Goal: Information Seeking & Learning: Find specific fact

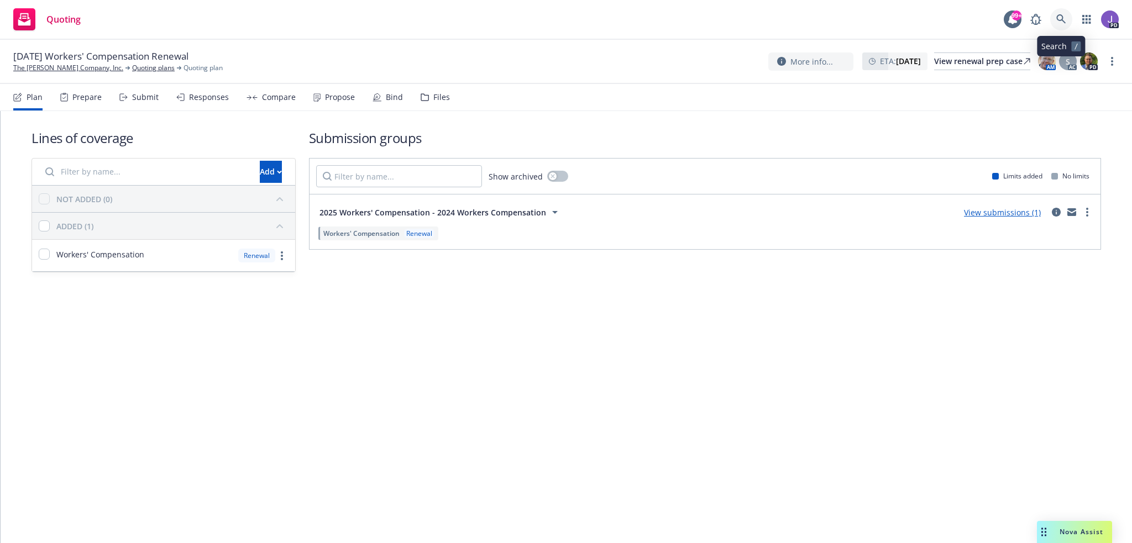
click at [1065, 15] on icon at bounding box center [1061, 19] width 10 height 10
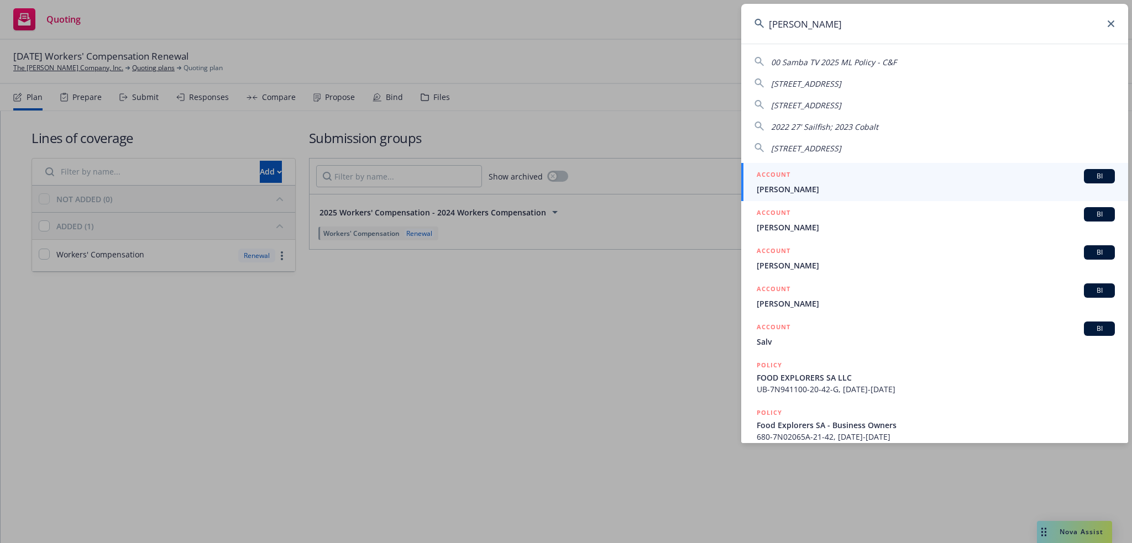
type input "salaza"
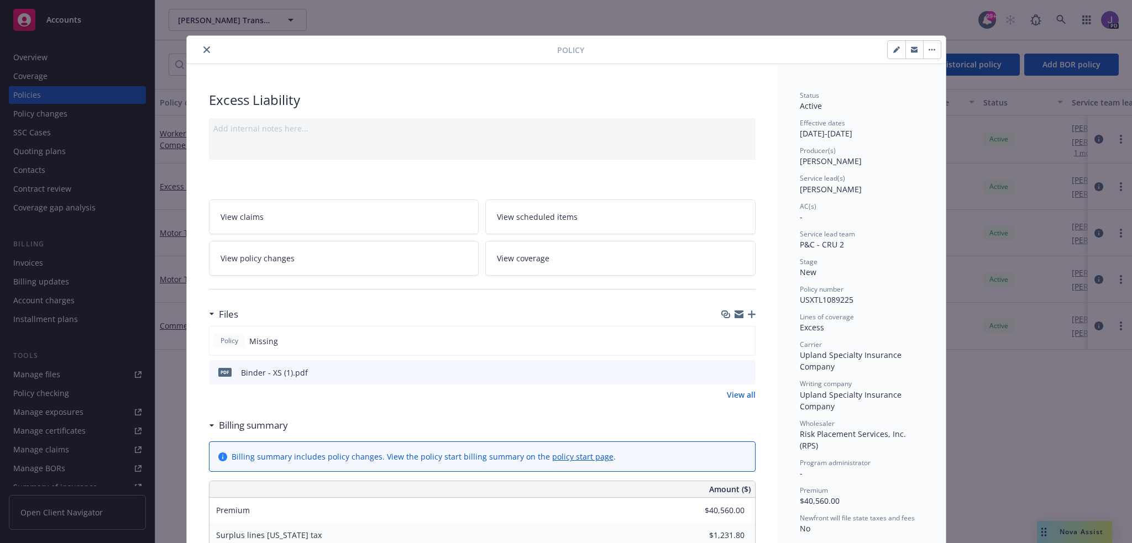
click at [203, 49] on icon "close" at bounding box center [206, 49] width 7 height 7
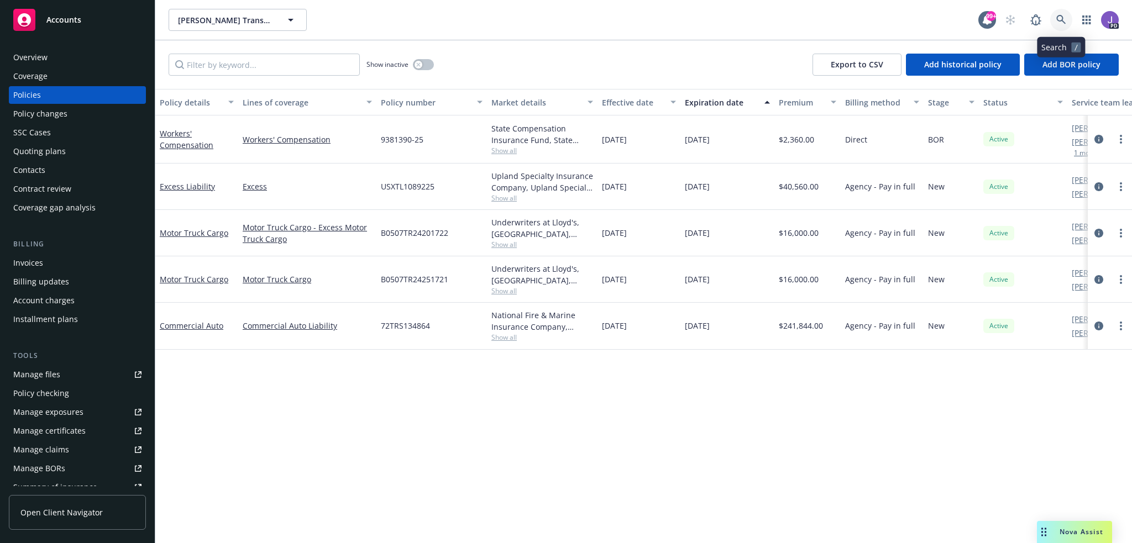
click at [1055, 22] on link at bounding box center [1061, 20] width 22 height 22
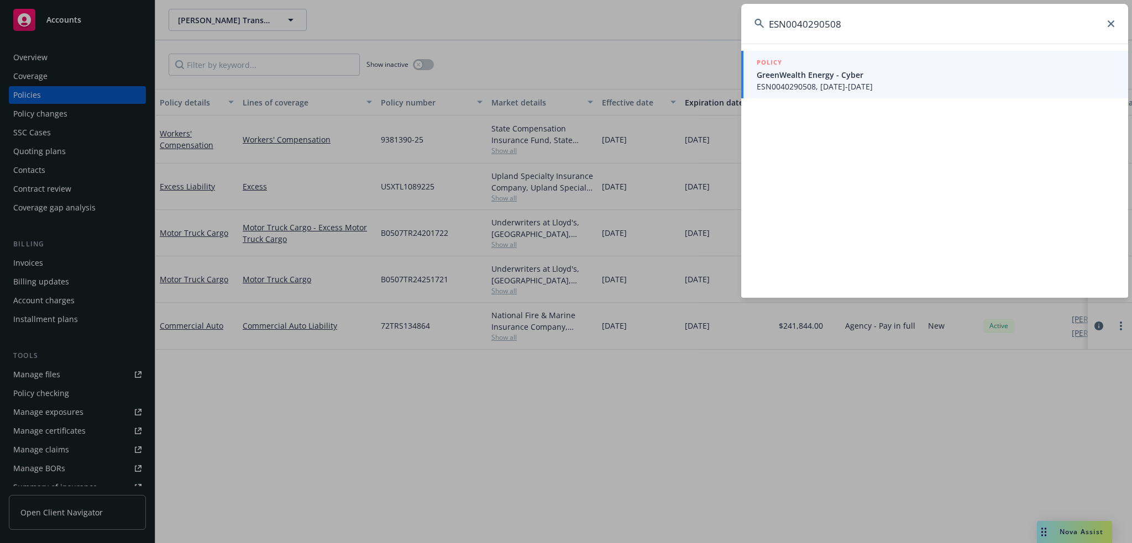
type input "ESN0040290508"
click at [824, 81] on span "ESN0040290508, 03/19/2025-03/19/2026" at bounding box center [936, 87] width 358 height 12
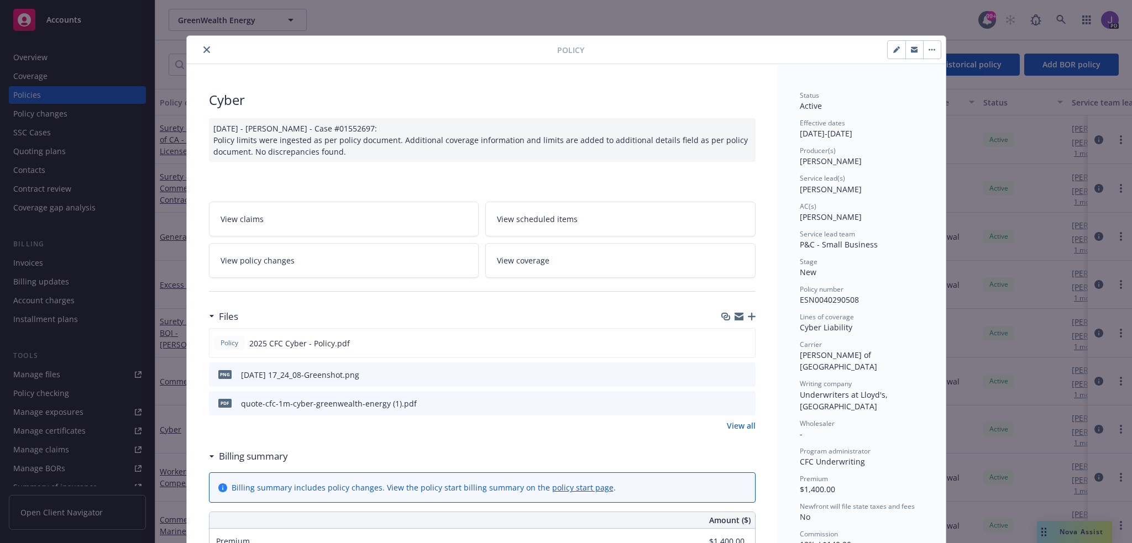
click at [204, 48] on icon "close" at bounding box center [206, 49] width 7 height 7
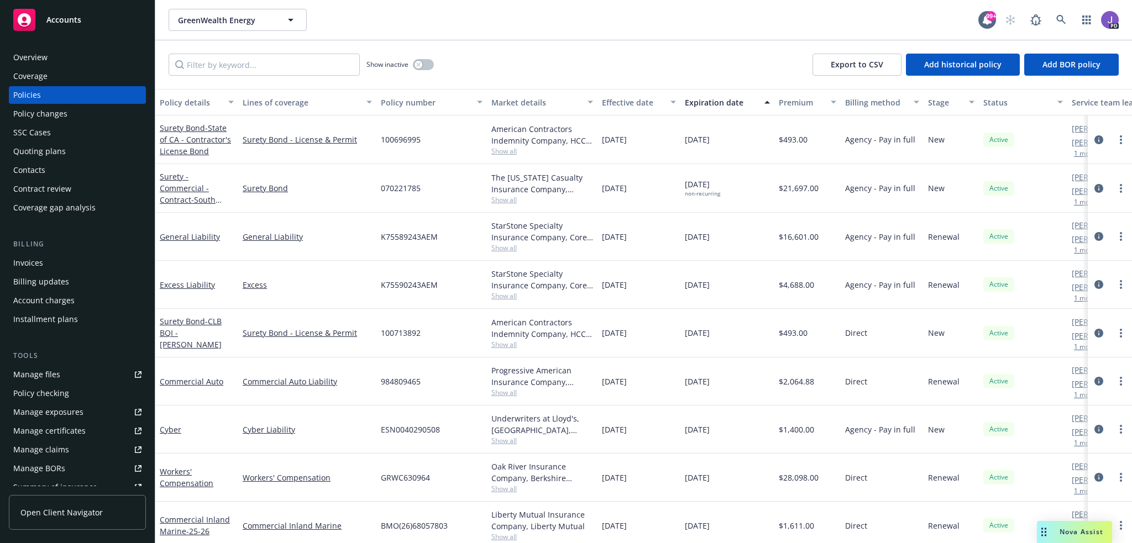
click at [533, 46] on div "Show inactive Export to CSV Add historical policy Add BOR policy" at bounding box center [643, 64] width 977 height 49
click at [1067, 17] on link at bounding box center [1061, 20] width 22 height 22
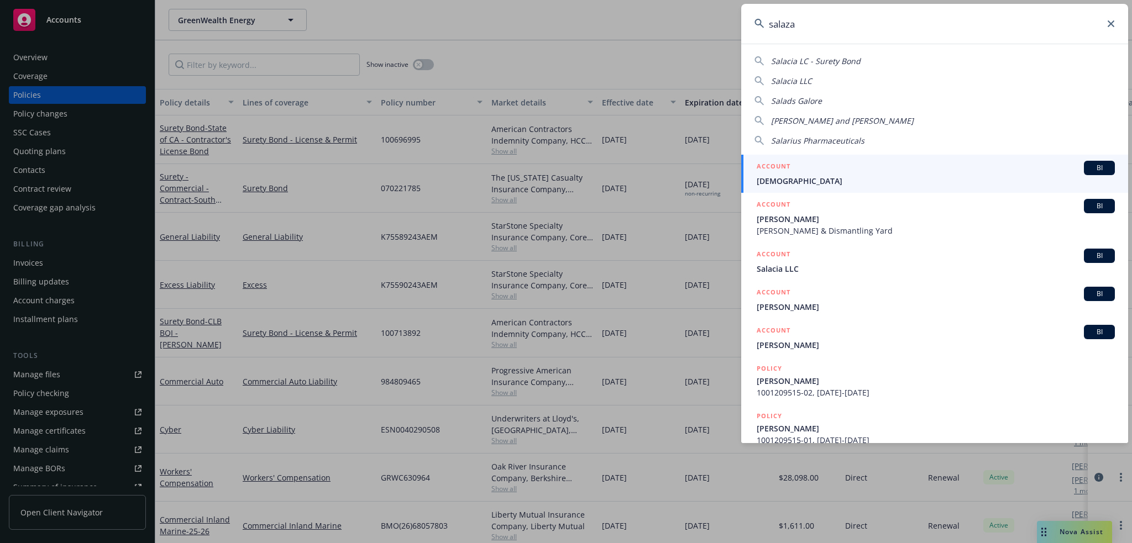
type input "salazar"
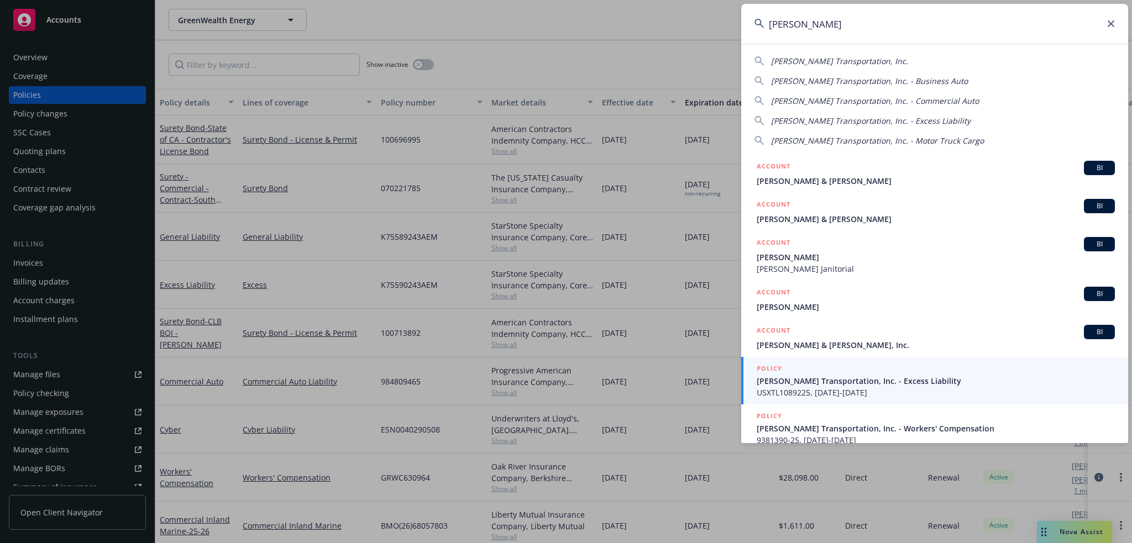
scroll to position [56, 0]
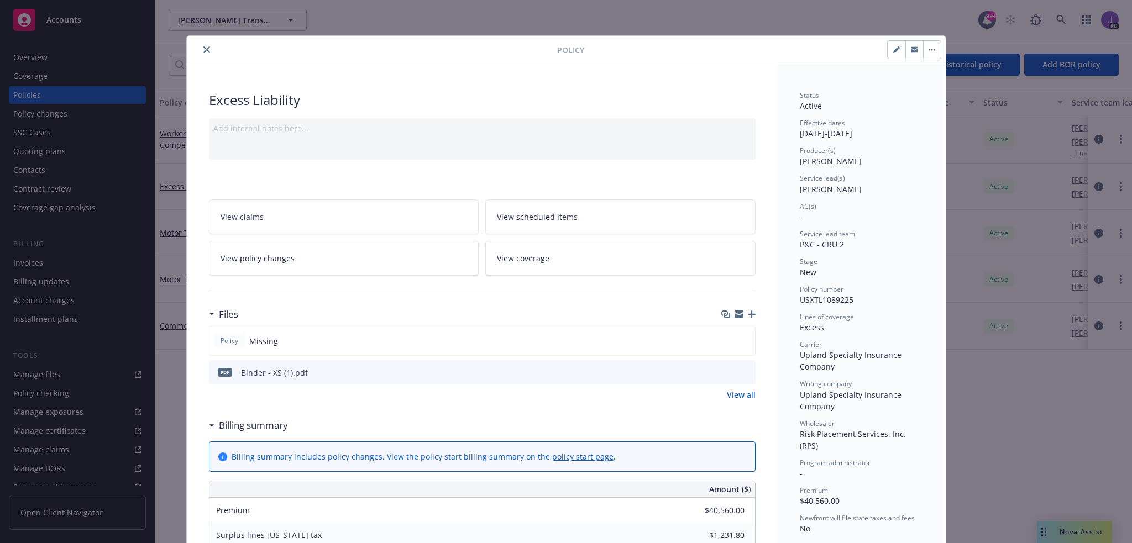
click at [204, 49] on icon "close" at bounding box center [206, 49] width 7 height 7
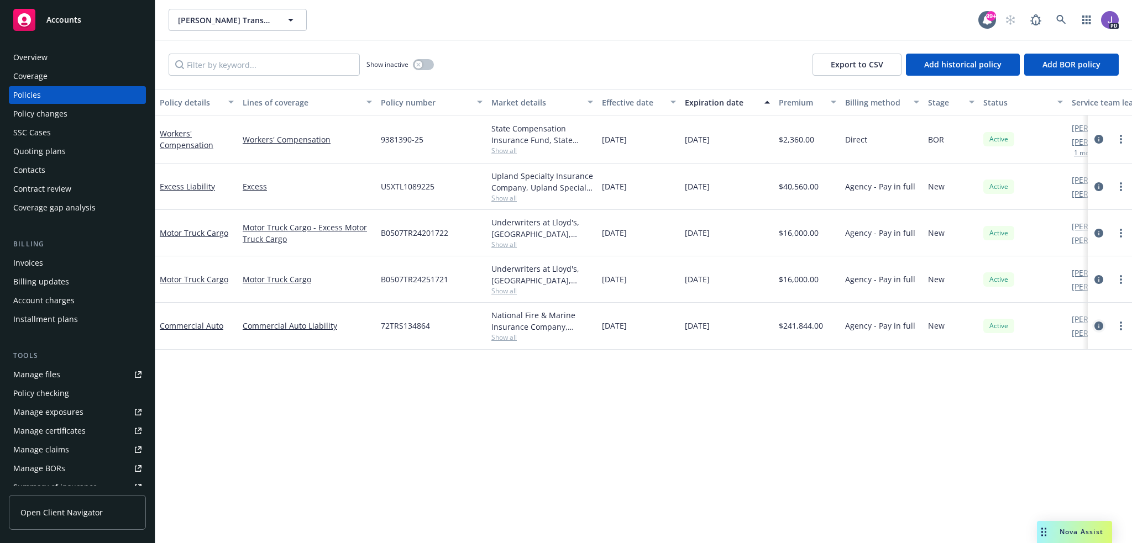
click at [1099, 325] on icon "circleInformation" at bounding box center [1099, 326] width 9 height 9
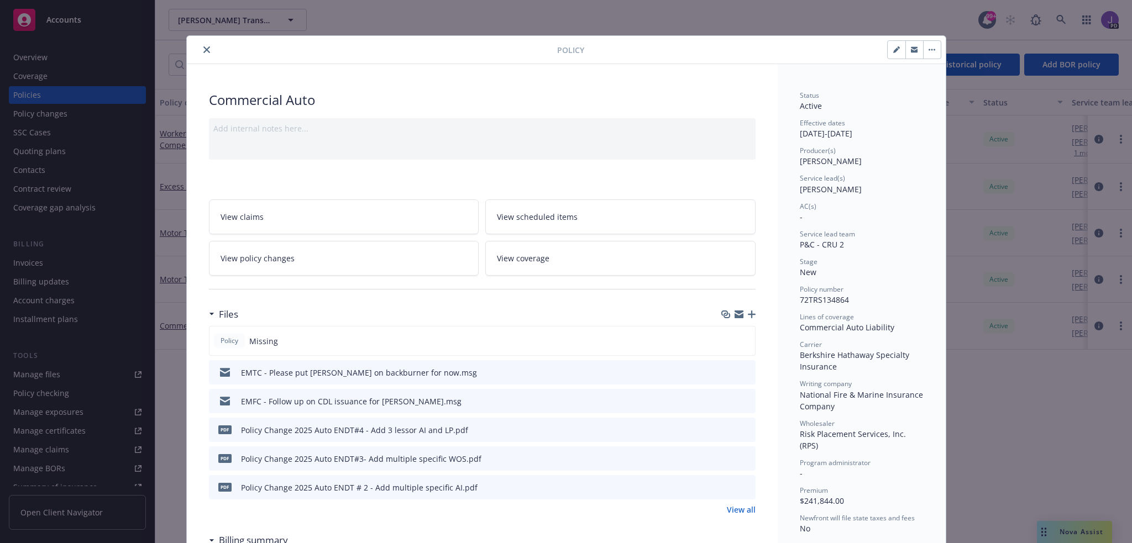
click at [893, 47] on icon "button" at bounding box center [896, 49] width 7 height 7
select select "NEW"
select select "12"
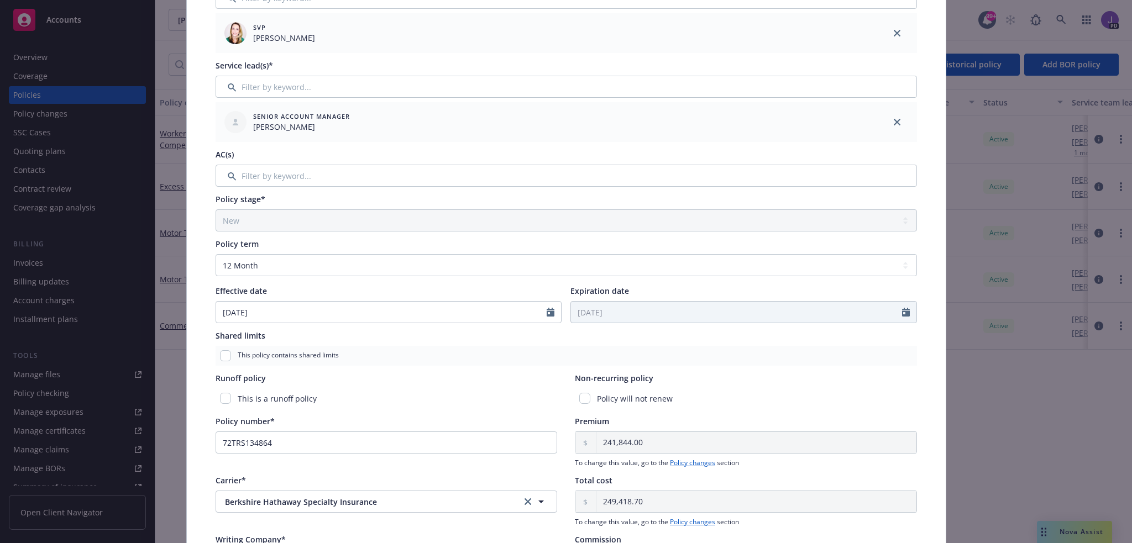
scroll to position [221, 0]
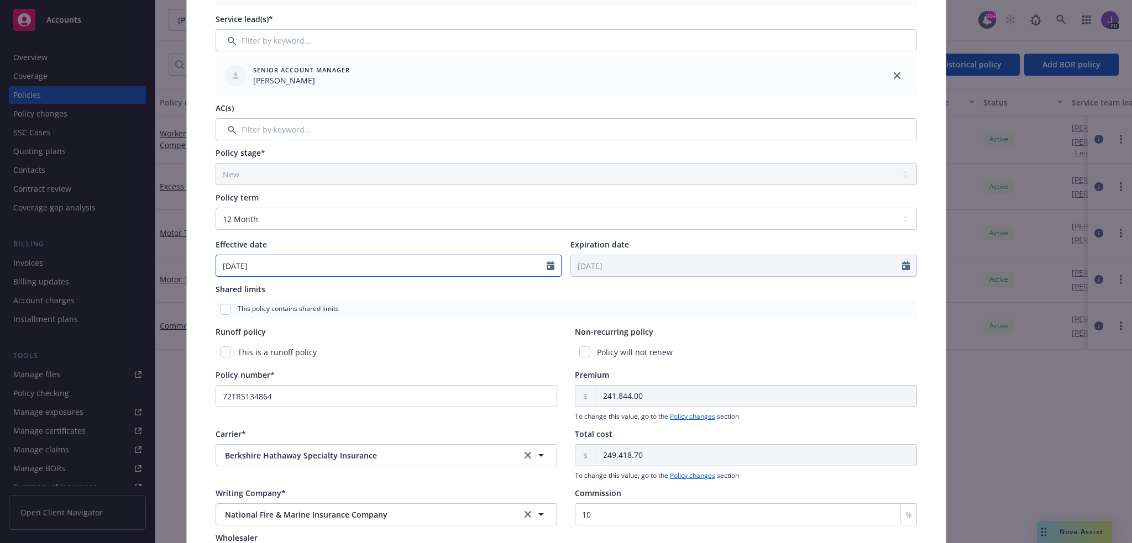
select select "9"
click at [394, 263] on input "09/17/2025" at bounding box center [381, 265] width 331 height 21
click at [242, 342] on span "8" at bounding box center [247, 346] width 17 height 14
type input "09/08/2025"
type input "09/08/2026"
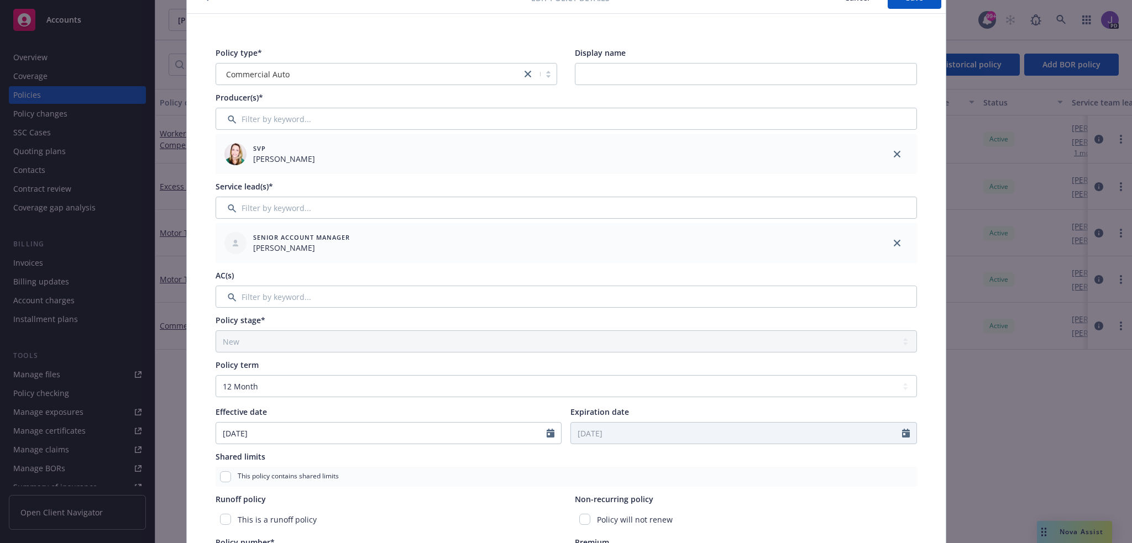
scroll to position [0, 0]
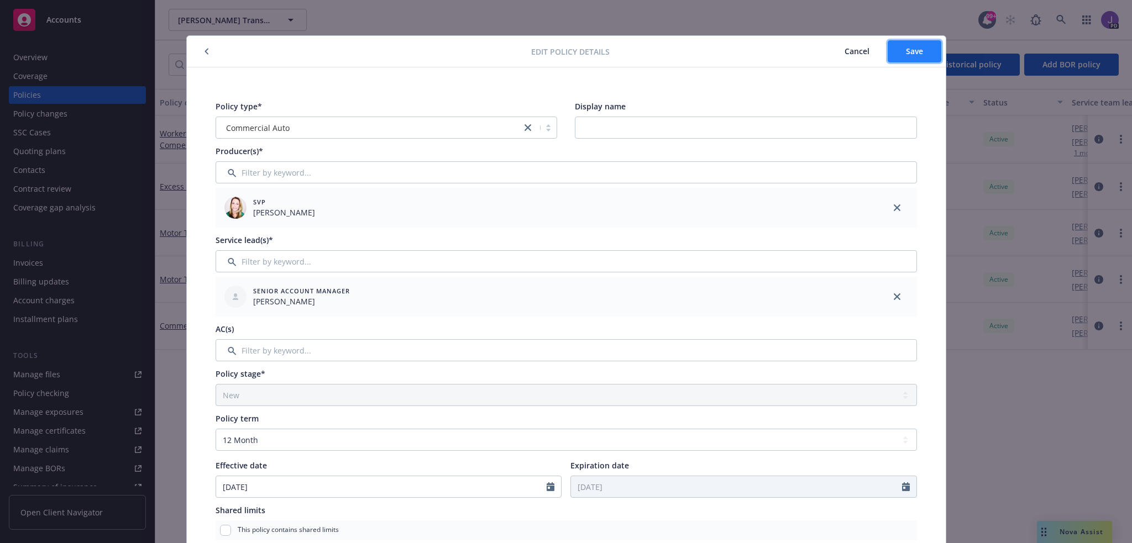
click at [906, 51] on span "Save" at bounding box center [914, 51] width 17 height 11
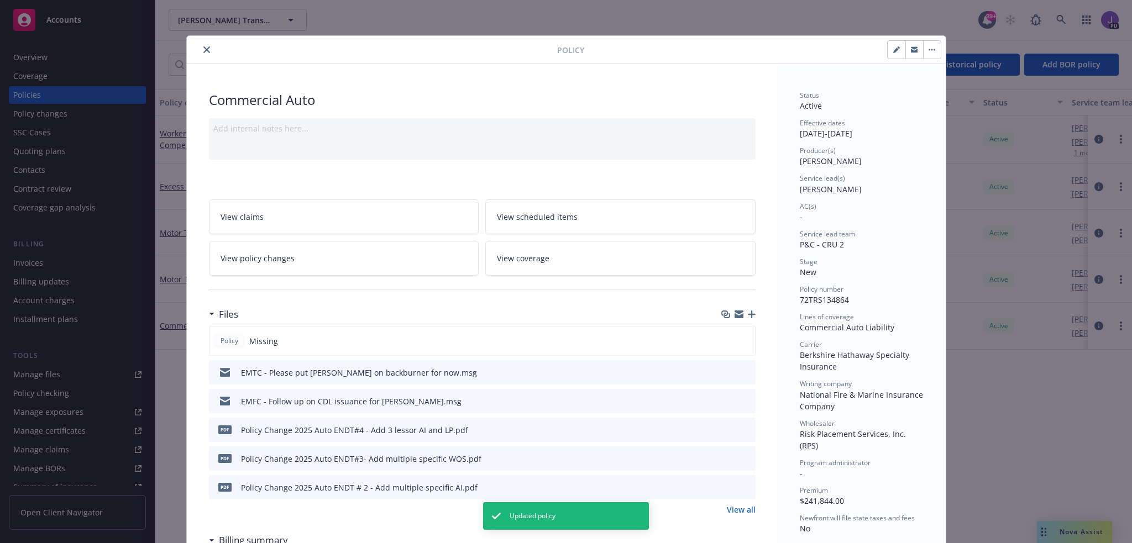
click at [203, 52] on icon "close" at bounding box center [206, 49] width 7 height 7
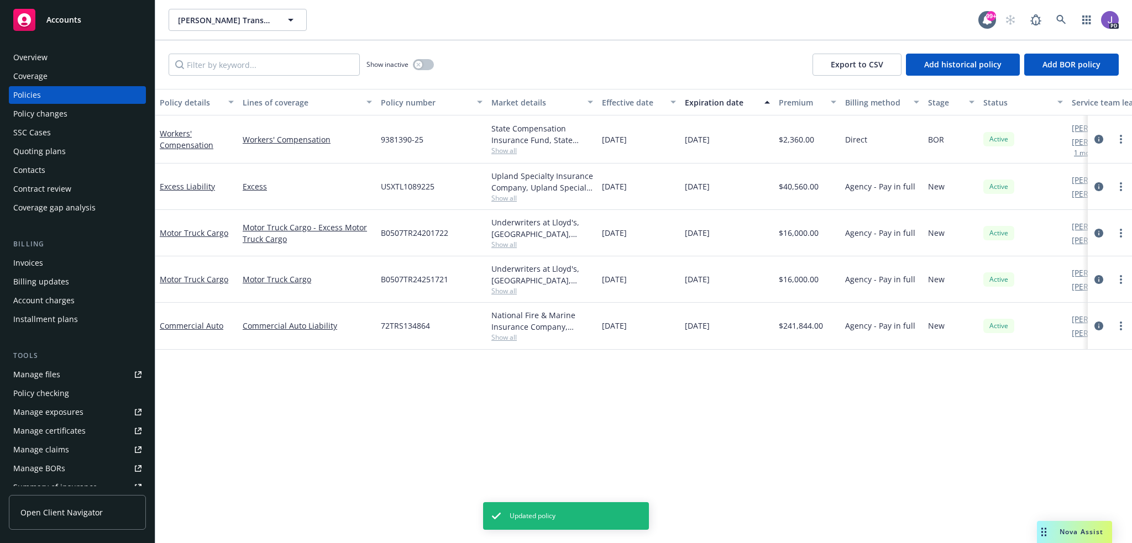
click at [313, 420] on div "Policy details Lines of coverage Policy number Market details Effective date Ex…" at bounding box center [643, 316] width 977 height 454
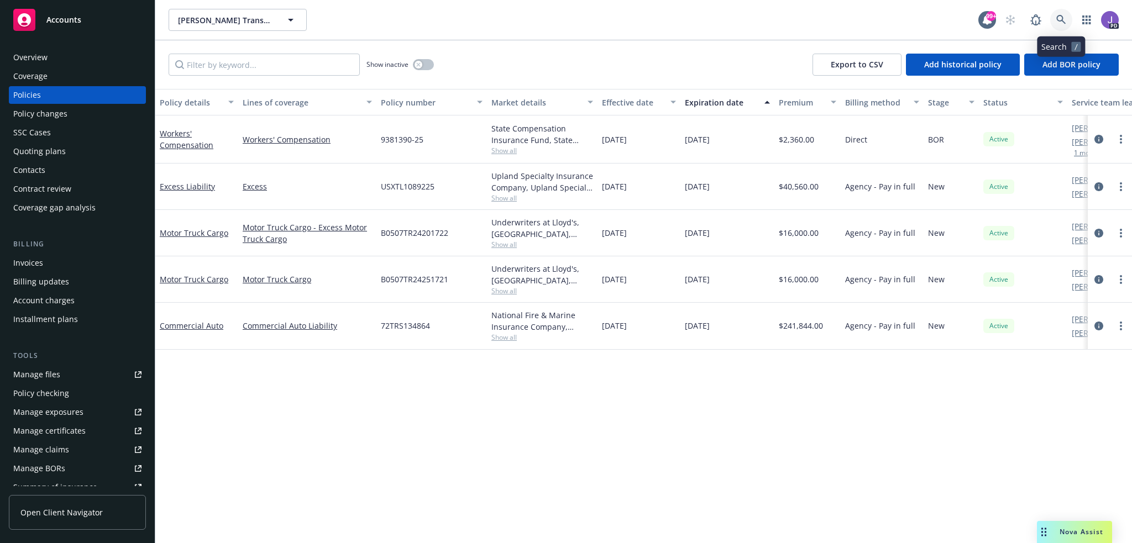
click at [1061, 15] on icon at bounding box center [1060, 19] width 9 height 9
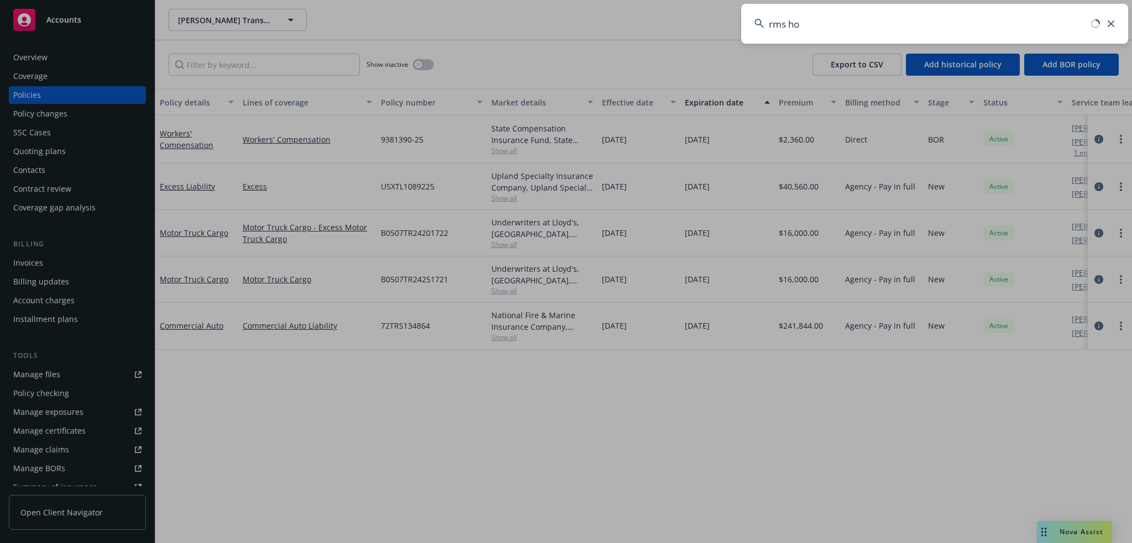
type input "rms hol"
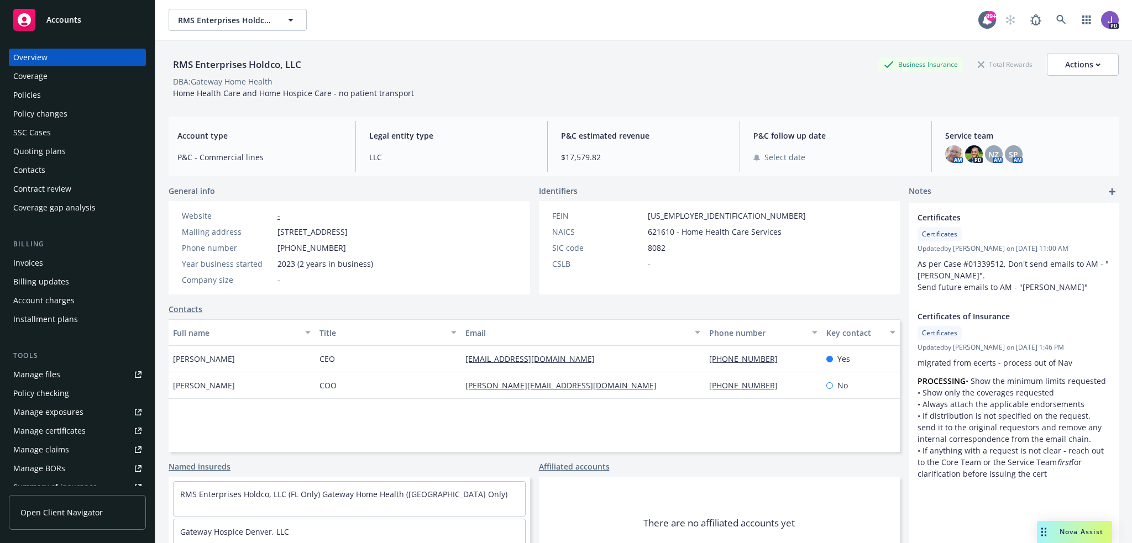
click at [23, 95] on div "Policies" at bounding box center [27, 95] width 28 height 18
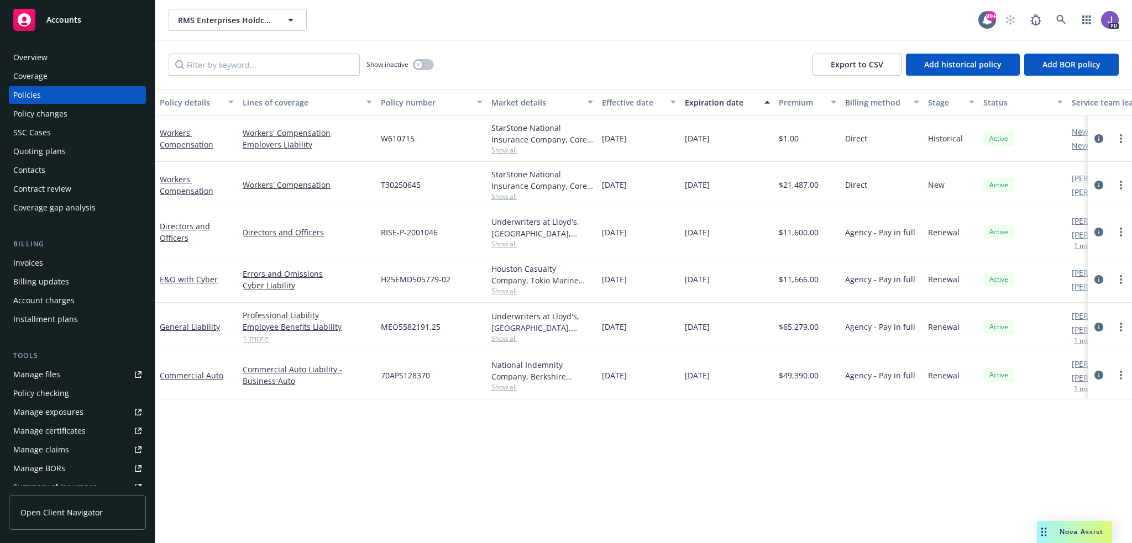
click at [404, 376] on span "70APS128370" at bounding box center [405, 376] width 49 height 12
copy span "70APS128370"
click at [1061, 18] on icon at bounding box center [1061, 20] width 10 height 10
click at [1070, 535] on span "Nova Assist" at bounding box center [1082, 531] width 44 height 9
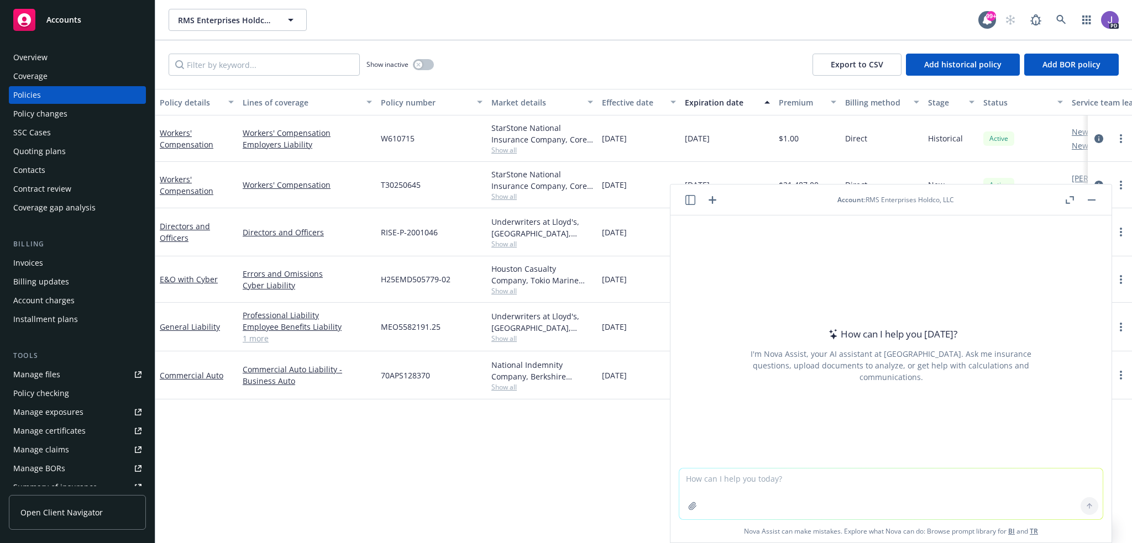
click at [594, 469] on div "Policy details Lines of coverage Policy number Market details Effective date Ex…" at bounding box center [643, 316] width 977 height 454
click at [1066, 22] on icon at bounding box center [1061, 20] width 10 height 10
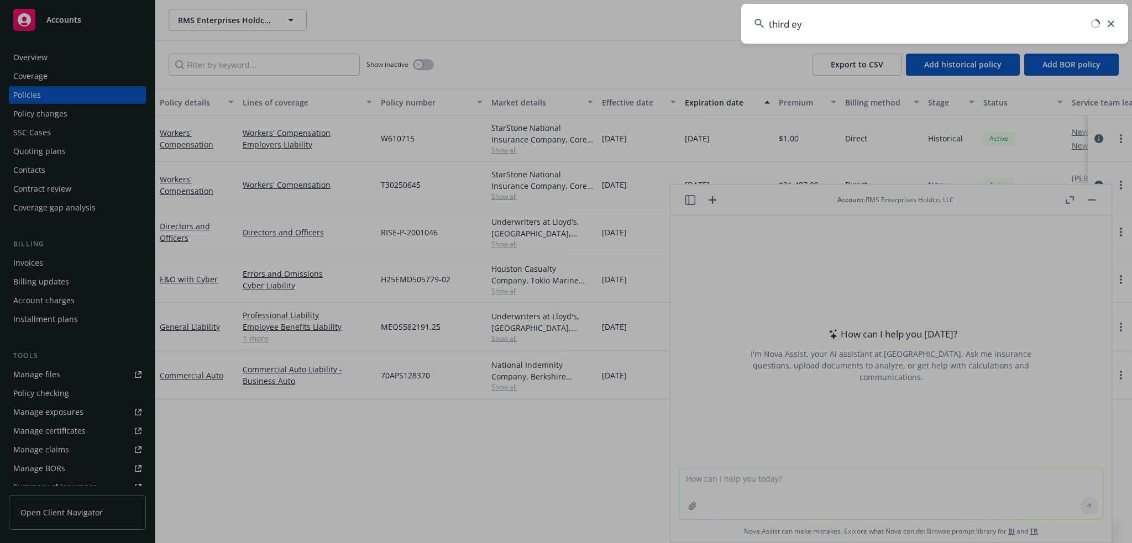
type input "third eye"
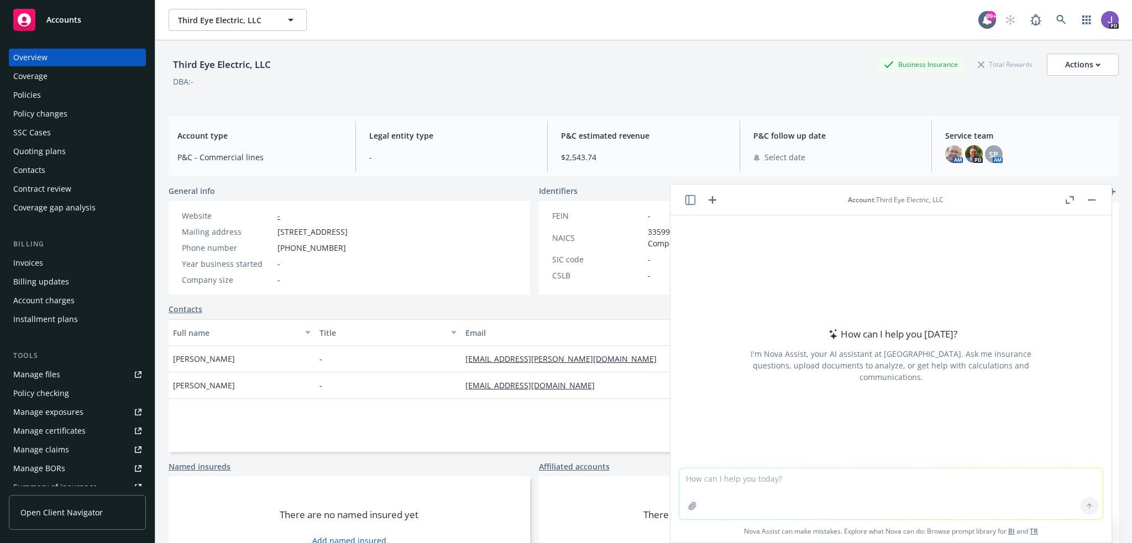
click at [59, 98] on div "Policies" at bounding box center [77, 95] width 128 height 18
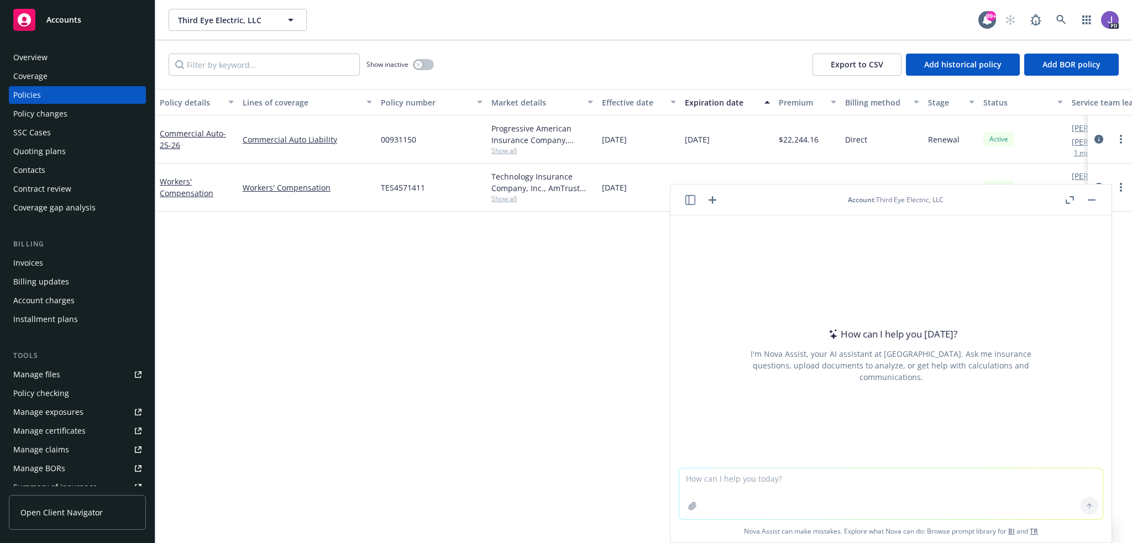
drag, startPoint x: 1091, startPoint y: 203, endPoint x: 1024, endPoint y: 212, distance: 68.0
click at [1091, 203] on button "button" at bounding box center [1091, 199] width 13 height 13
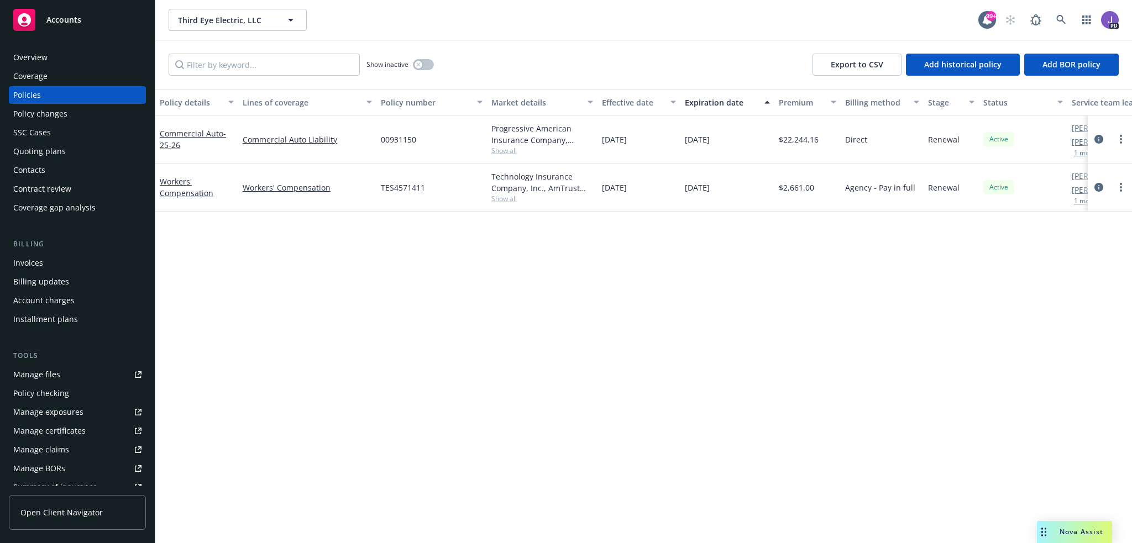
click at [544, 285] on div "Policy details Lines of coverage Policy number Market details Effective date Ex…" at bounding box center [643, 316] width 977 height 454
click at [412, 186] on span "TES4571411" at bounding box center [403, 188] width 44 height 12
copy span "TES4571411"
